Goal: Find specific page/section: Find specific page/section

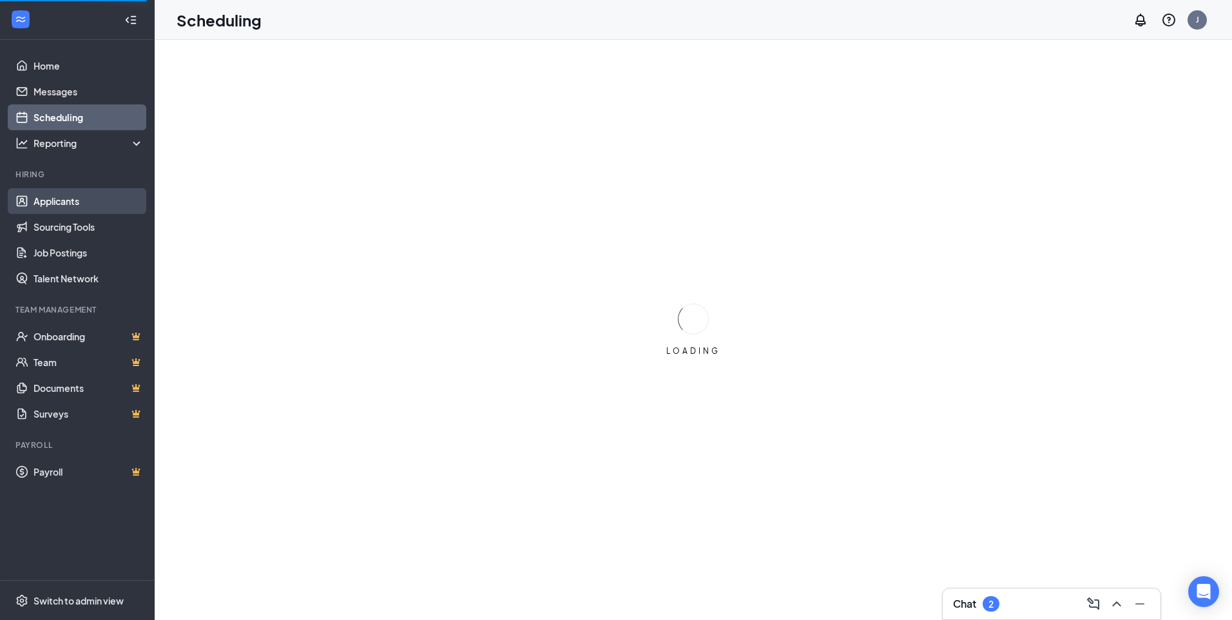
click at [83, 205] on link "Applicants" at bounding box center [89, 201] width 110 height 26
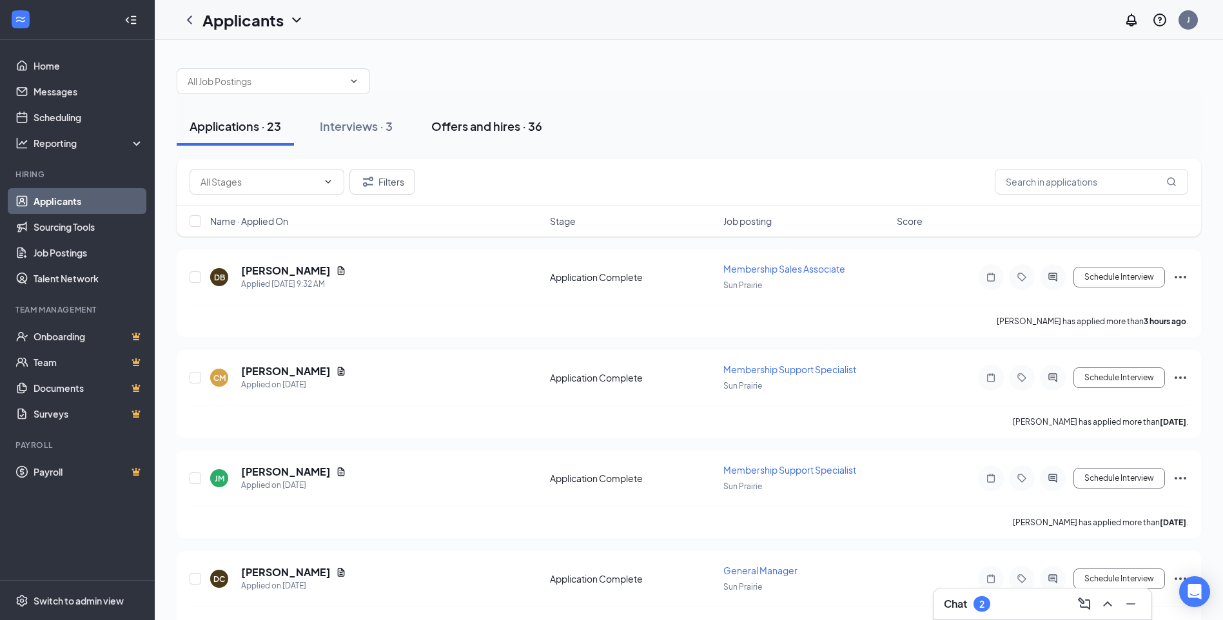
click at [472, 131] on div "Offers and hires · 36" at bounding box center [486, 126] width 111 height 16
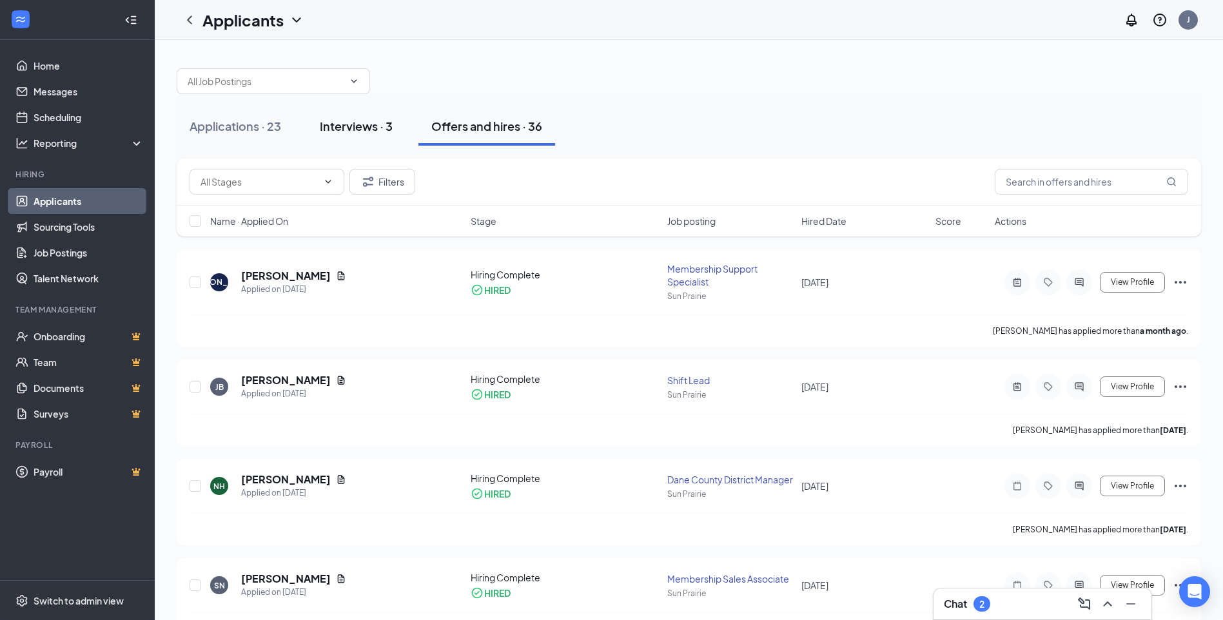
click at [356, 126] on div "Interviews · 3" at bounding box center [356, 126] width 73 height 16
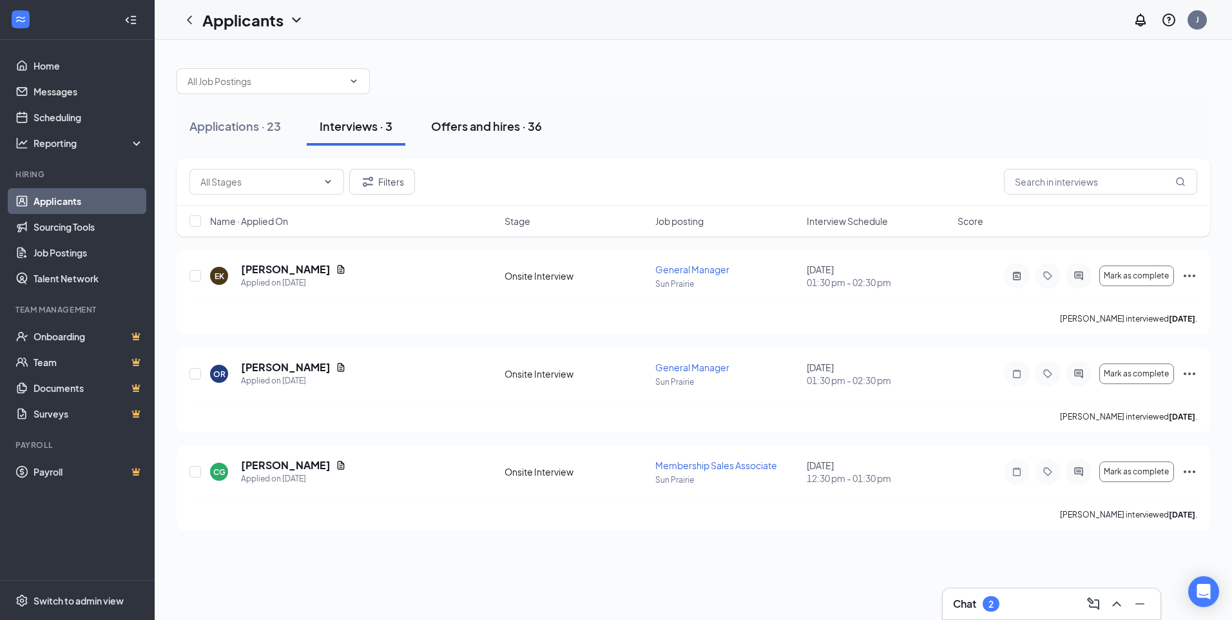
click at [484, 118] on div "Offers and hires · 36" at bounding box center [486, 126] width 111 height 16
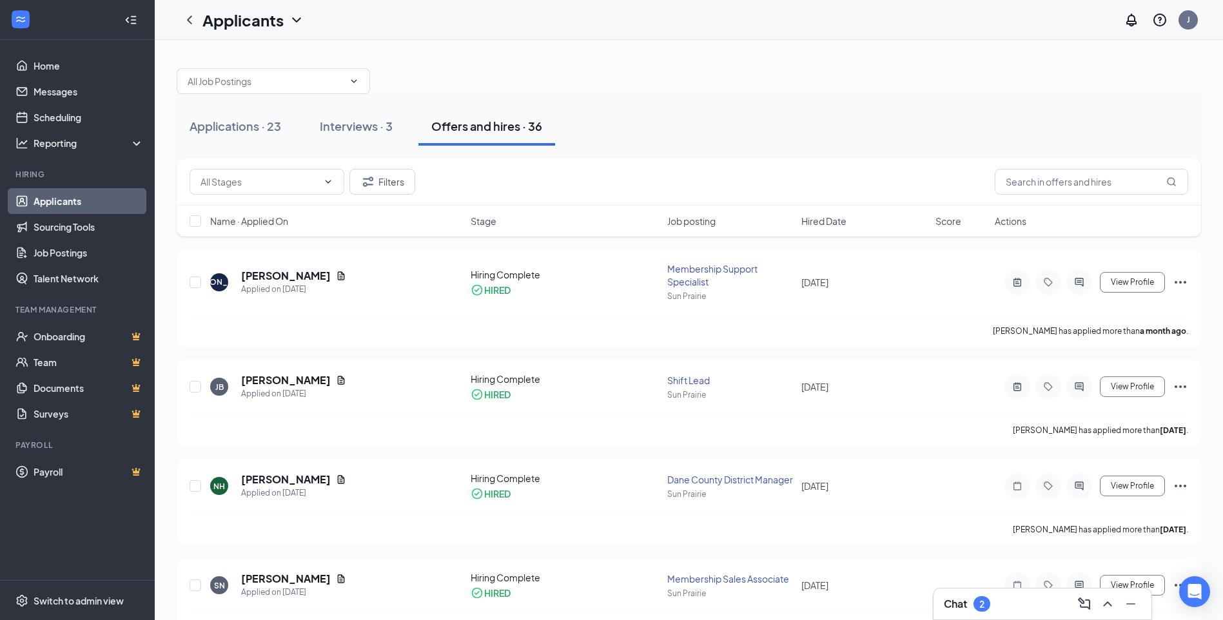
click at [1008, 601] on div "Chat 2" at bounding box center [1042, 604] width 197 height 21
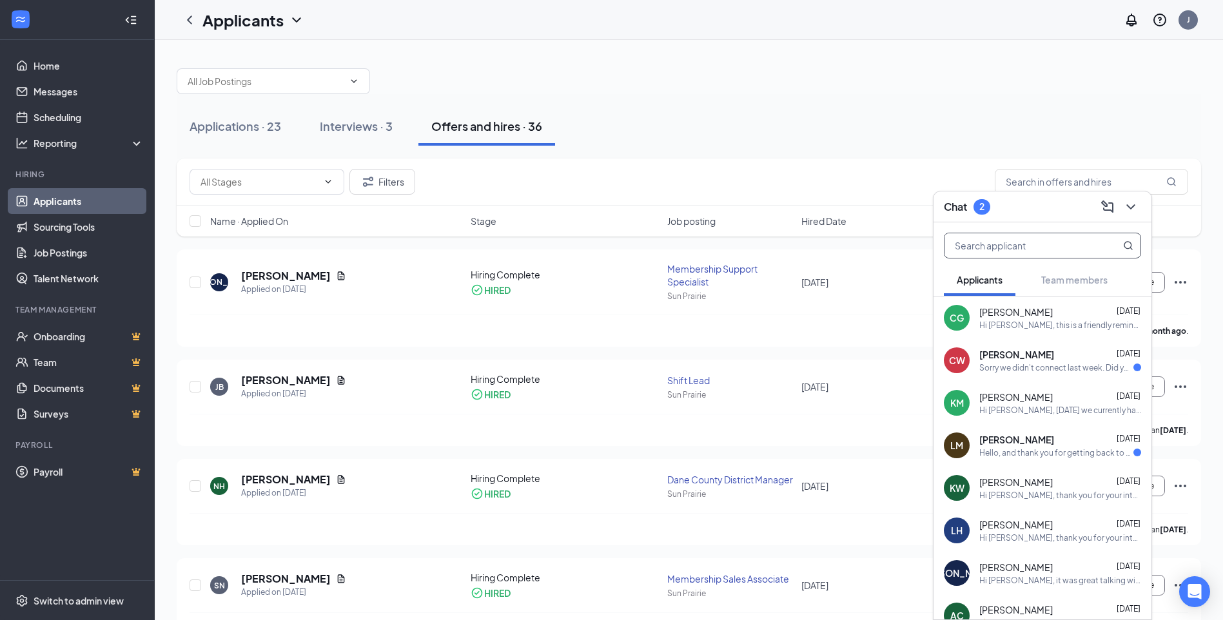
click at [1054, 242] on input "text" at bounding box center [1020, 245] width 153 height 24
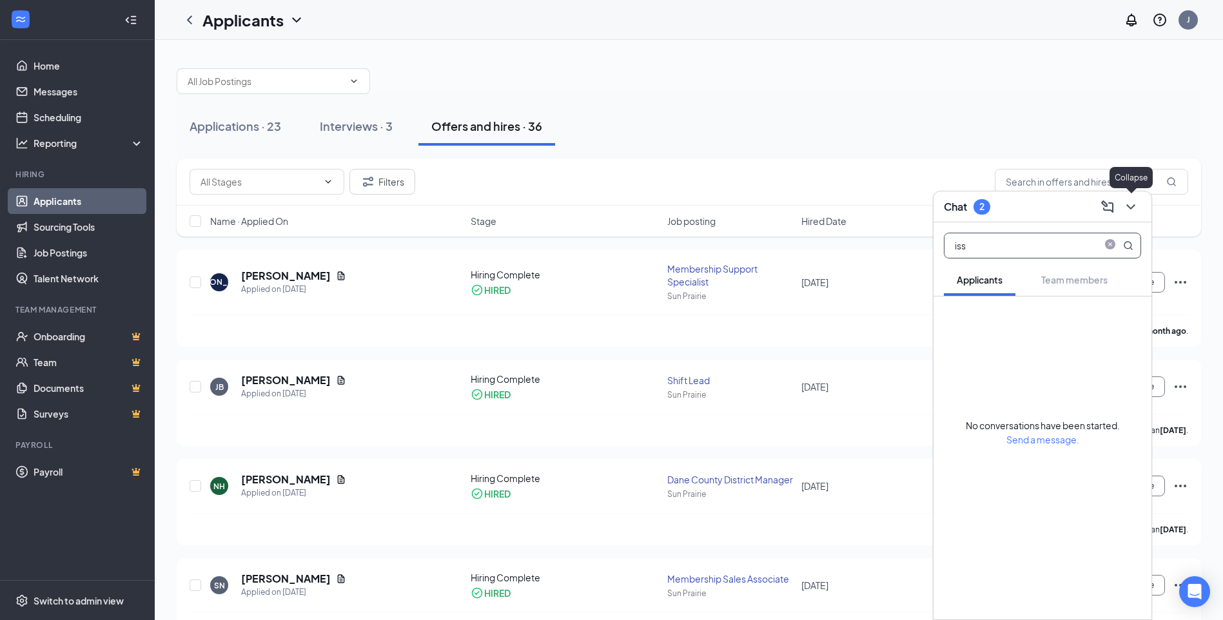
type input "iss"
click at [1136, 207] on icon "ChevronDown" at bounding box center [1130, 206] width 15 height 15
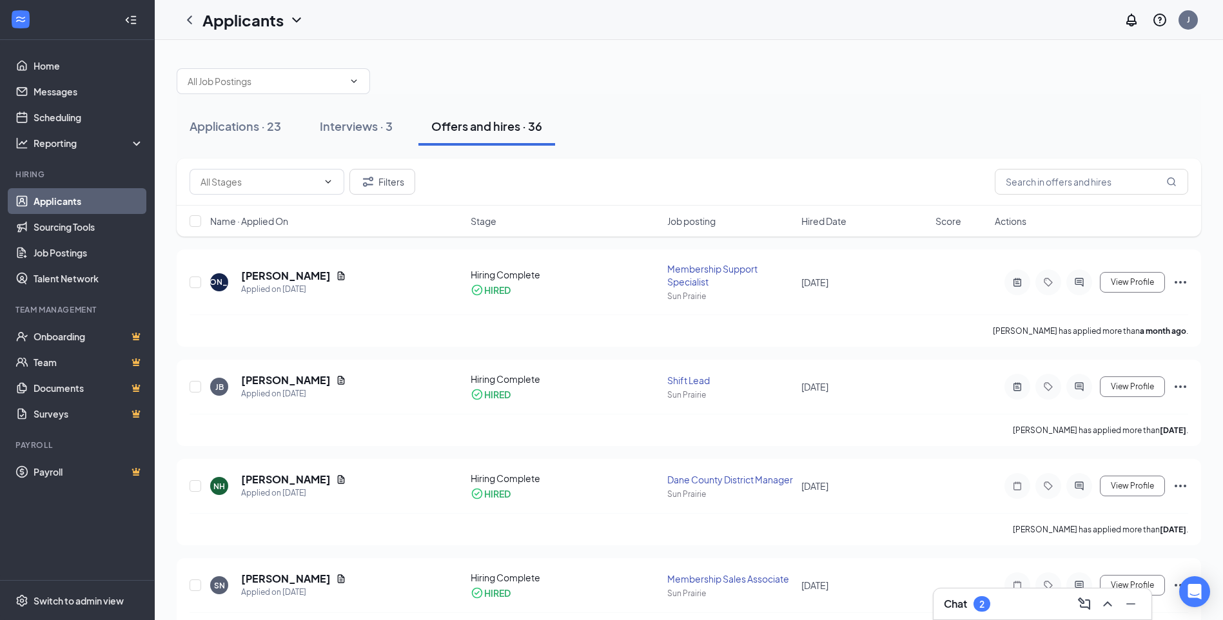
click at [880, 119] on div "Applications · 23 Interviews · 3 Offers and hires · 36" at bounding box center [689, 126] width 1024 height 39
